Goal: Find specific page/section: Find specific page/section

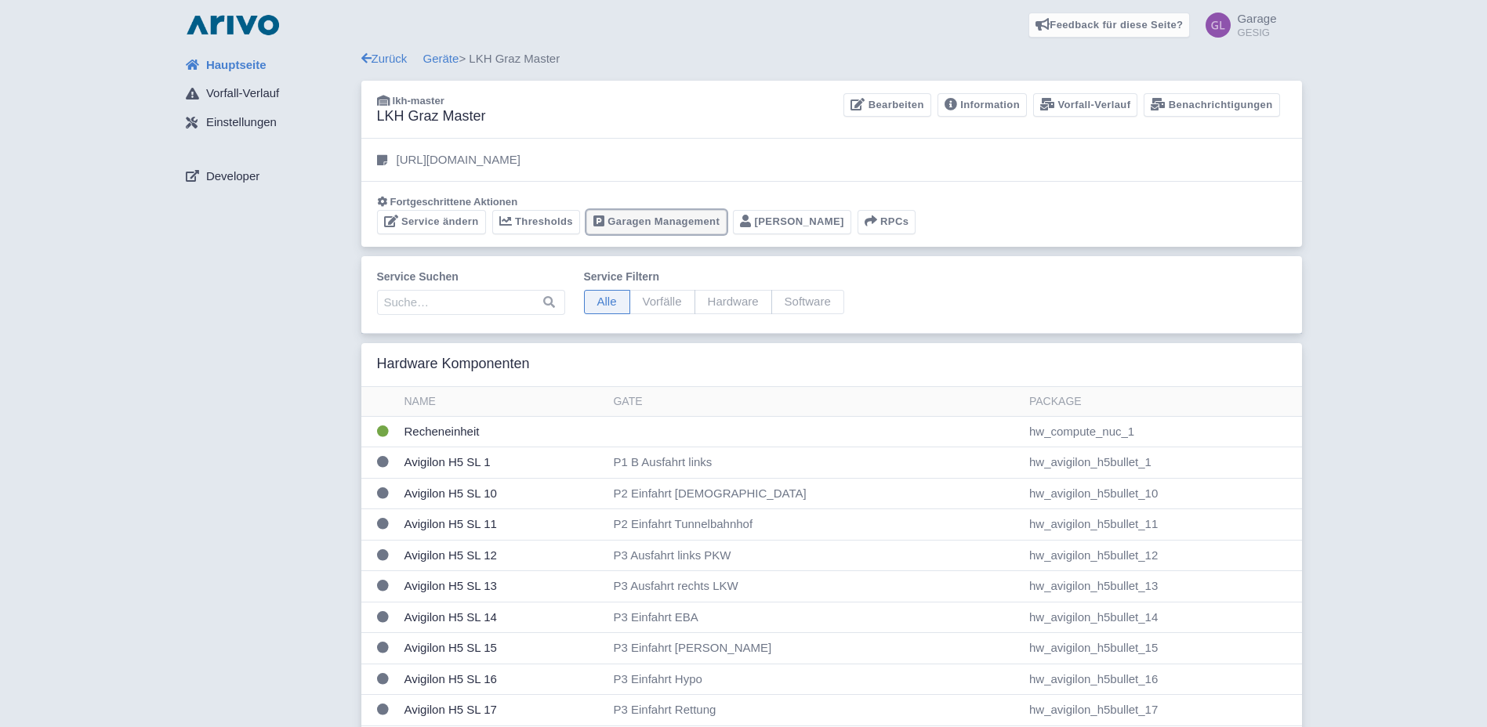
click at [645, 223] on link "Garagen Management" at bounding box center [656, 222] width 140 height 24
click at [640, 223] on link "Garagen Management" at bounding box center [656, 222] width 140 height 24
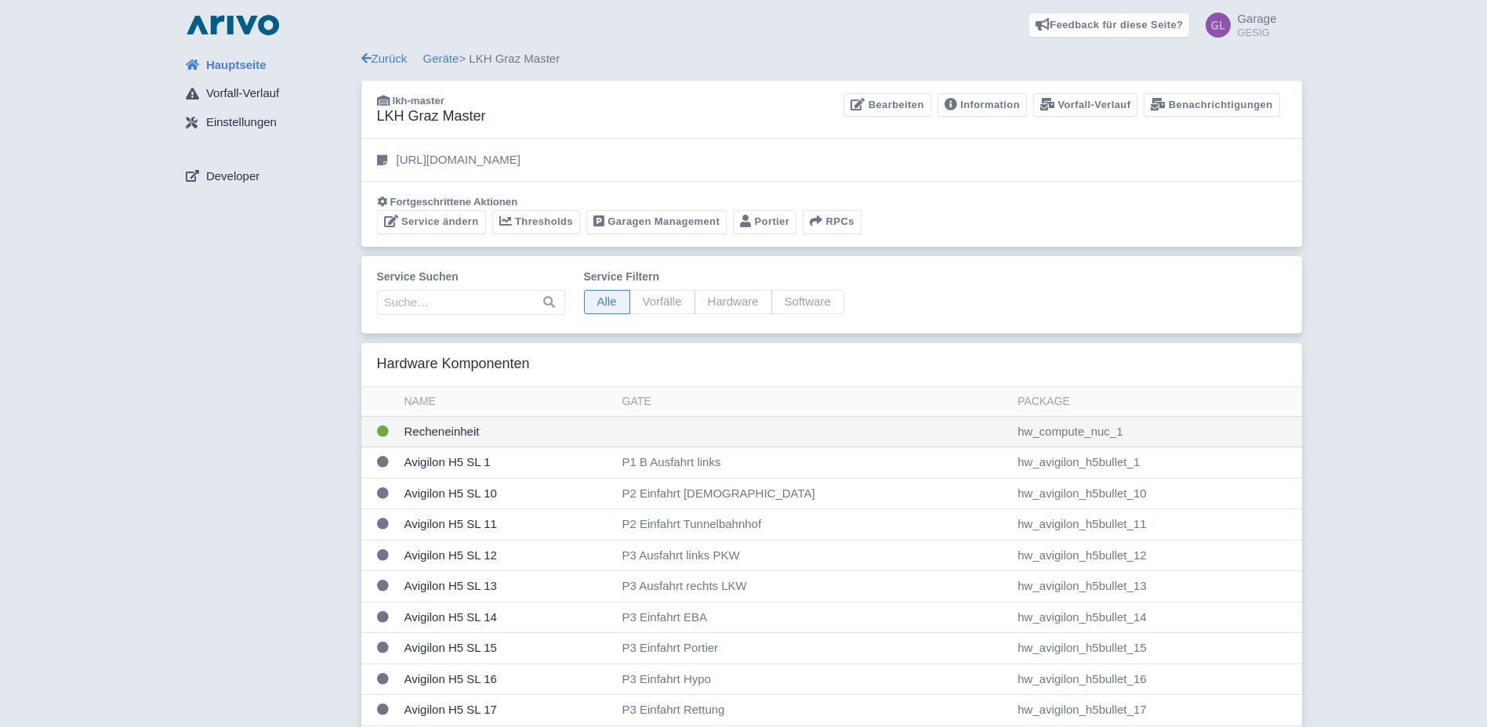
drag, startPoint x: 905, startPoint y: 419, endPoint x: 889, endPoint y: 466, distance: 50.6
click at [905, 420] on td at bounding box center [814, 431] width 396 height 31
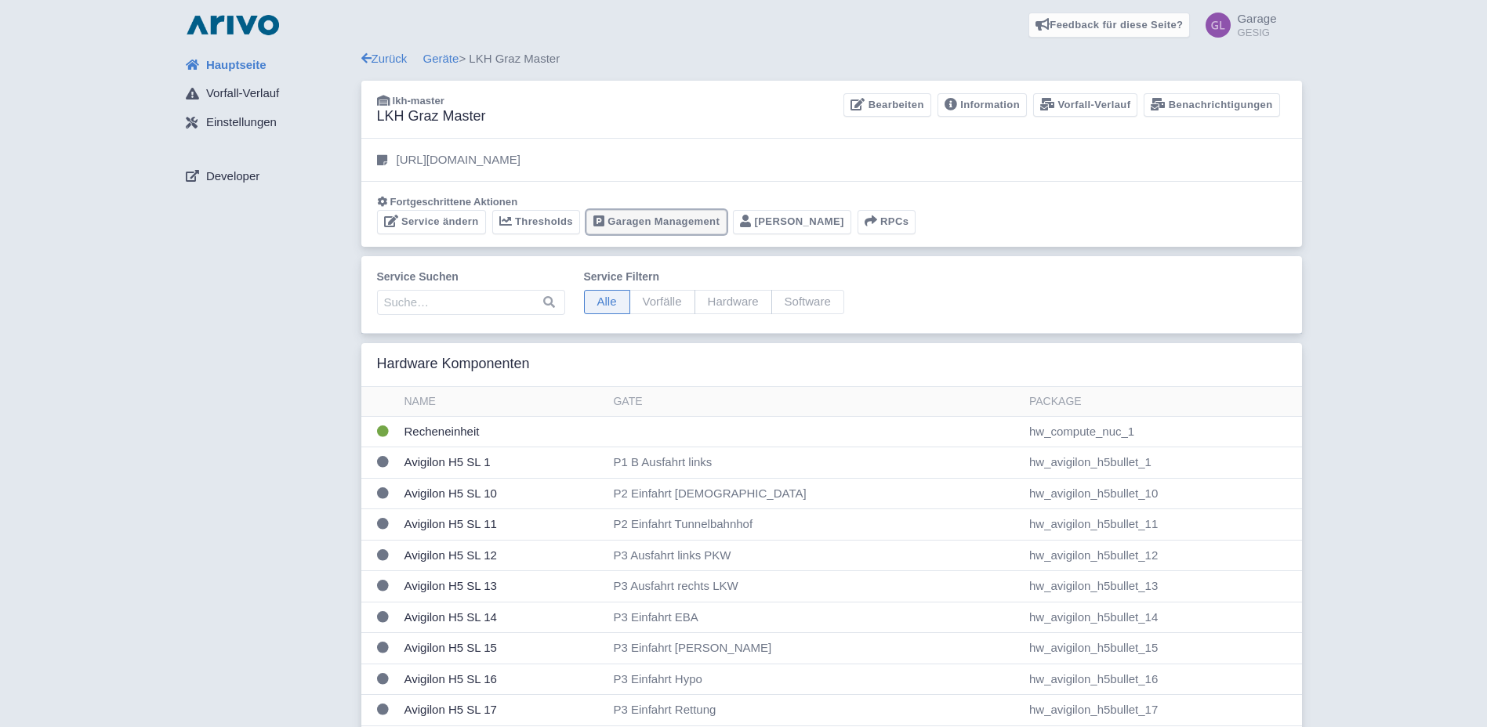
click at [635, 219] on link "Garagen Management" at bounding box center [656, 222] width 140 height 24
